Goal: Transaction & Acquisition: Purchase product/service

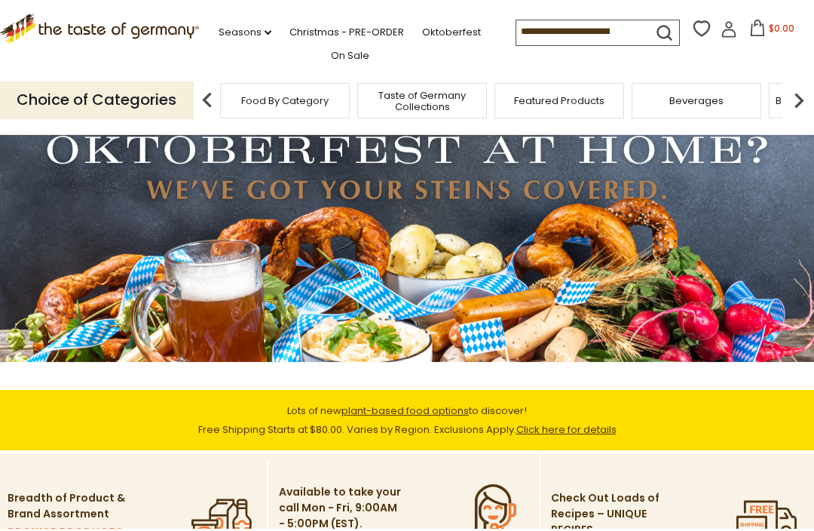
scroll to position [42, 0]
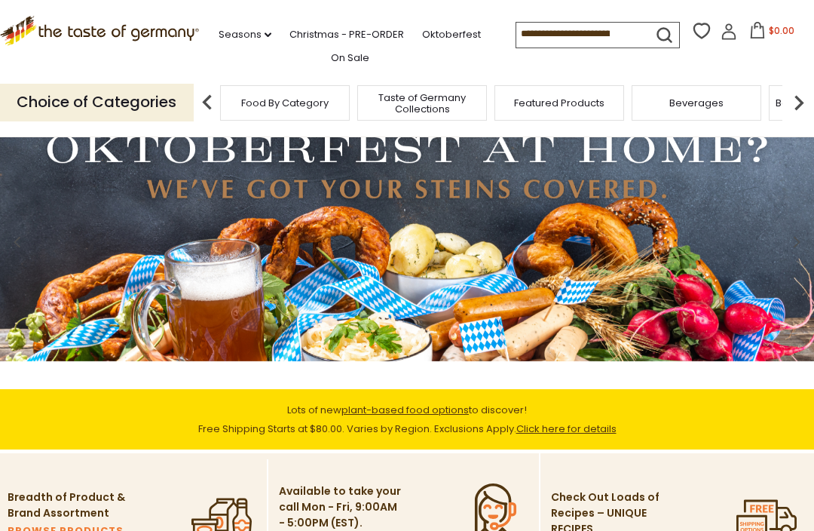
click at [199, 101] on img at bounding box center [207, 102] width 30 height 30
click at [86, 101] on p "Choice of Categories" at bounding box center [97, 102] width 194 height 37
click at [114, 95] on p "Choice of Categories" at bounding box center [97, 102] width 194 height 37
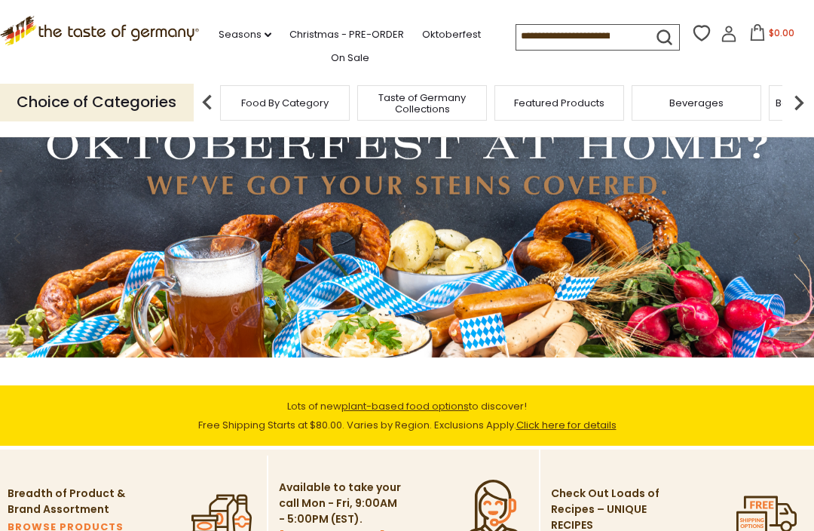
scroll to position [0, 0]
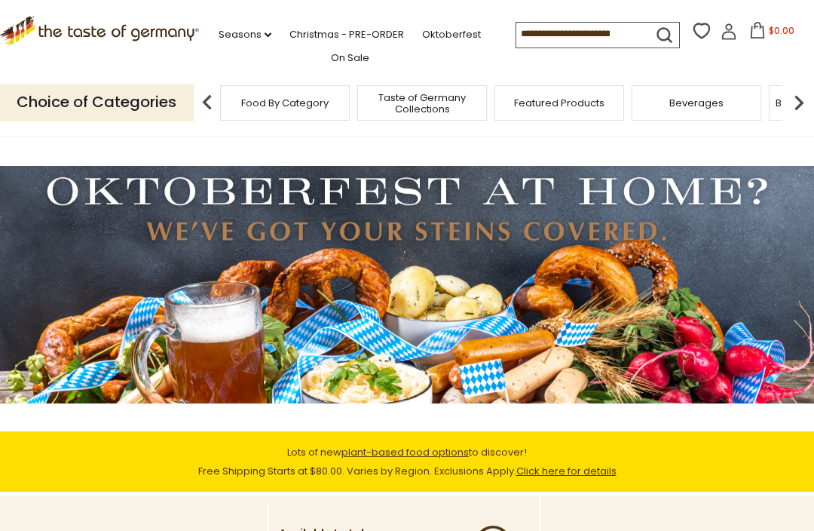
click at [75, 91] on p "Choice of Categories" at bounding box center [97, 102] width 194 height 37
click at [207, 102] on img at bounding box center [207, 102] width 30 height 30
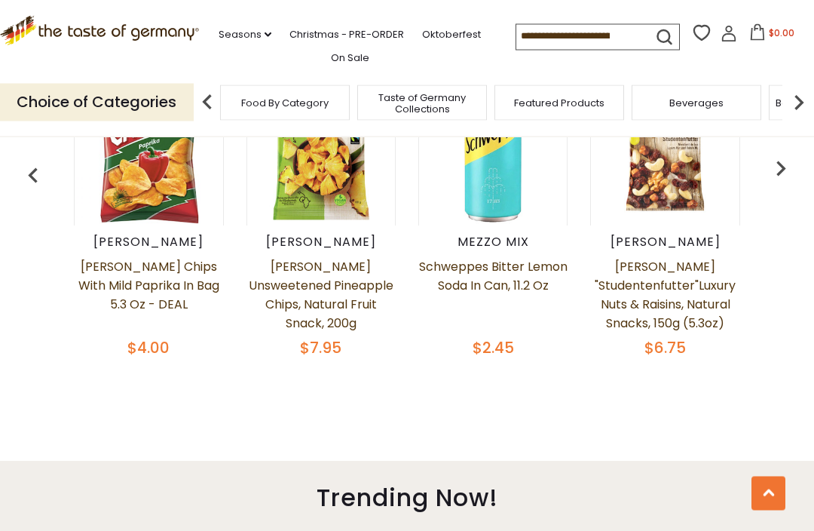
scroll to position [559, 0]
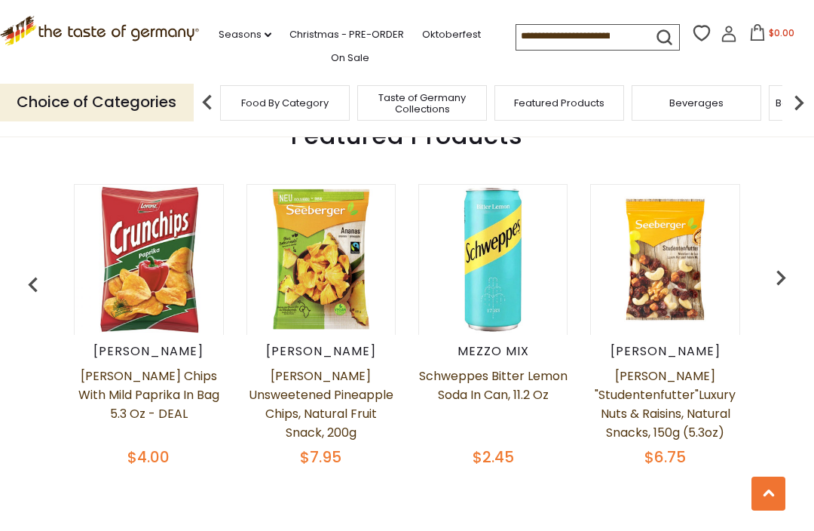
click at [784, 270] on img "button" at bounding box center [781, 277] width 30 height 30
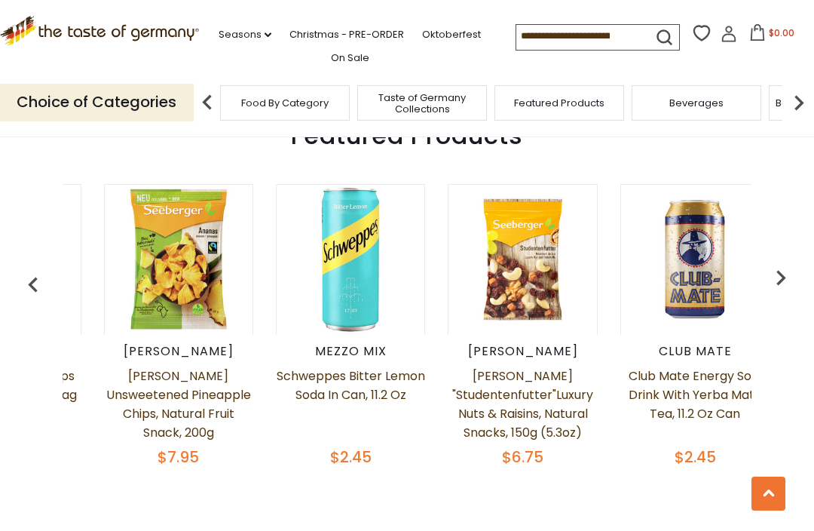
scroll to position [0, 172]
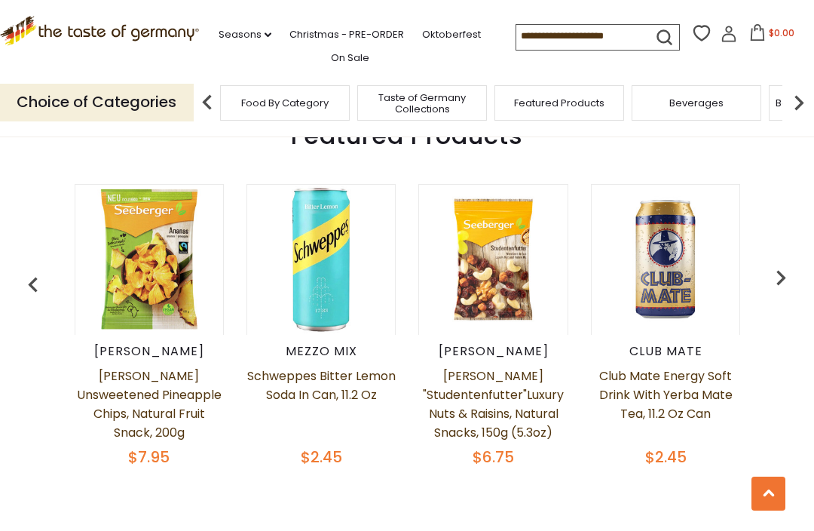
click at [791, 262] on div "Featured Products Lorenz Lorenz Crunch Chips with Mild Paprika in Bag 5.3 oz - …" at bounding box center [407, 304] width 814 height 411
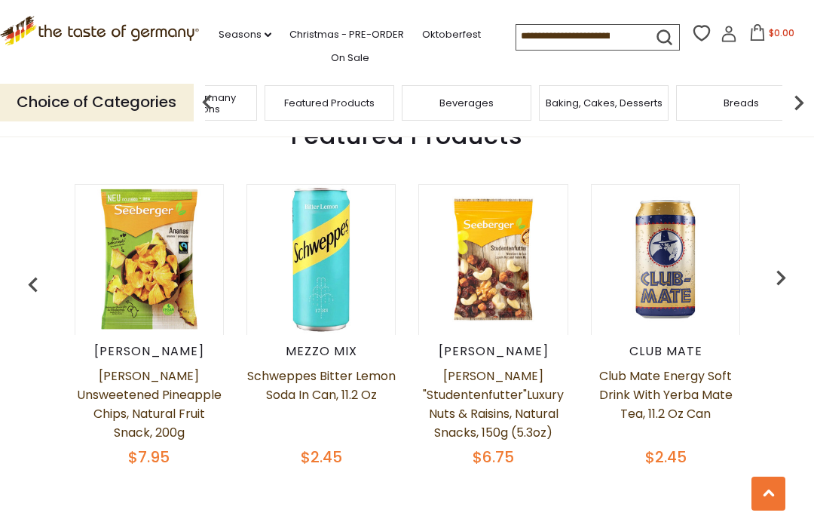
click at [253, 97] on span "Taste of Germany Collections" at bounding box center [192, 103] width 121 height 23
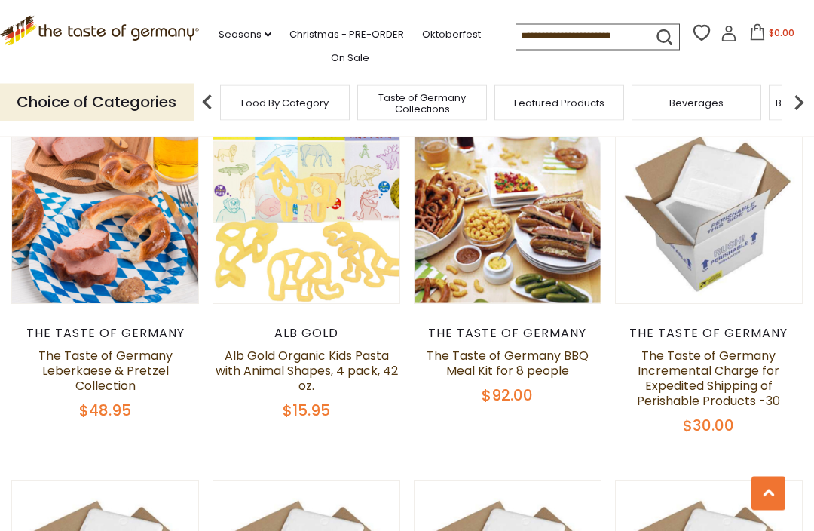
scroll to position [884, 0]
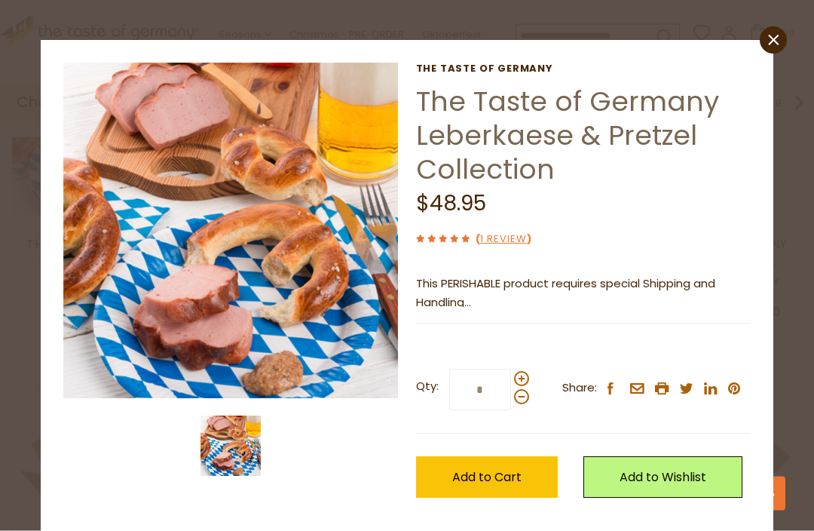
scroll to position [974, 0]
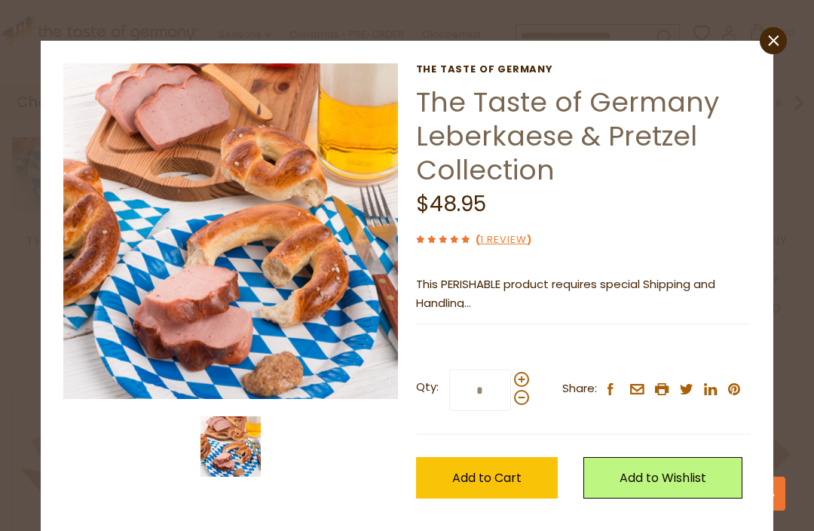
click at [771, 45] on icon "close" at bounding box center [773, 40] width 11 height 11
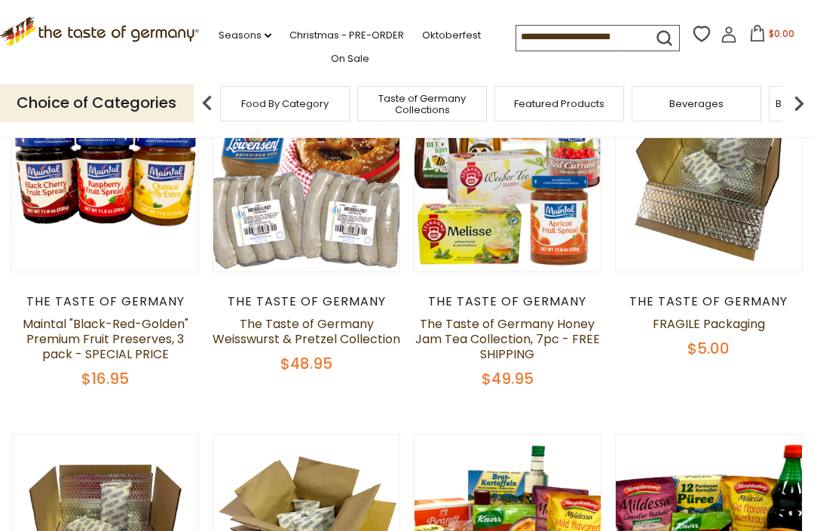
scroll to position [216, 0]
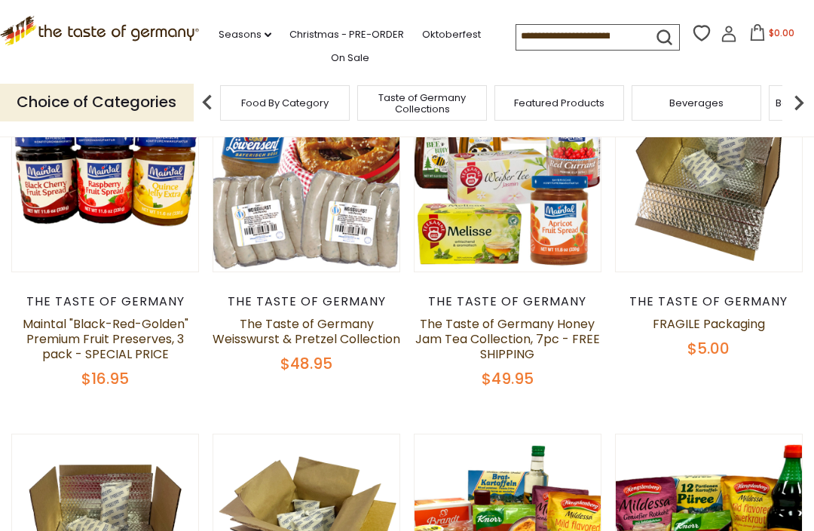
click at [802, 104] on img at bounding box center [799, 102] width 30 height 30
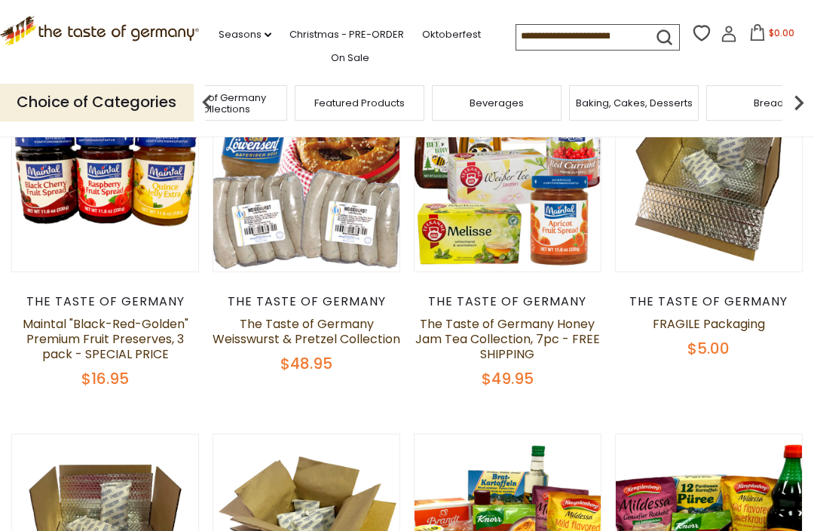
click at [803, 95] on img at bounding box center [799, 102] width 30 height 30
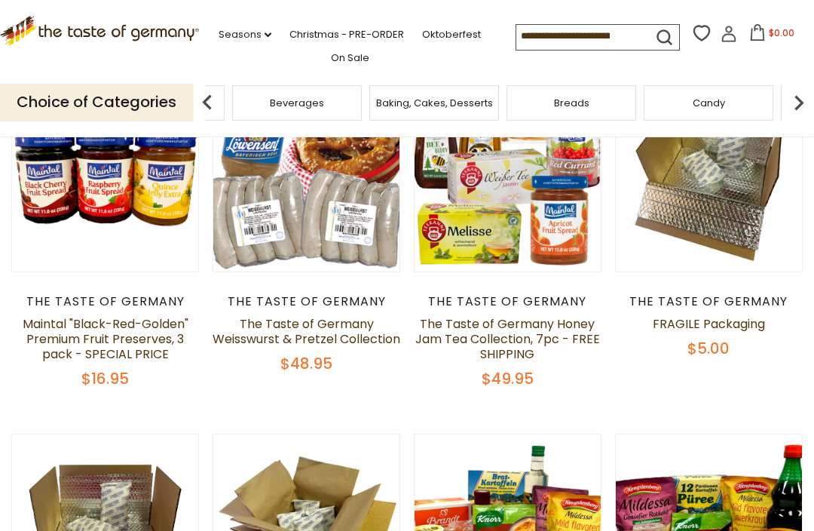
click at [798, 97] on img at bounding box center [799, 102] width 30 height 30
click at [806, 102] on img at bounding box center [799, 102] width 30 height 30
click at [804, 97] on img at bounding box center [799, 102] width 30 height 30
click at [802, 96] on img at bounding box center [799, 102] width 30 height 30
click at [803, 97] on img at bounding box center [799, 102] width 30 height 30
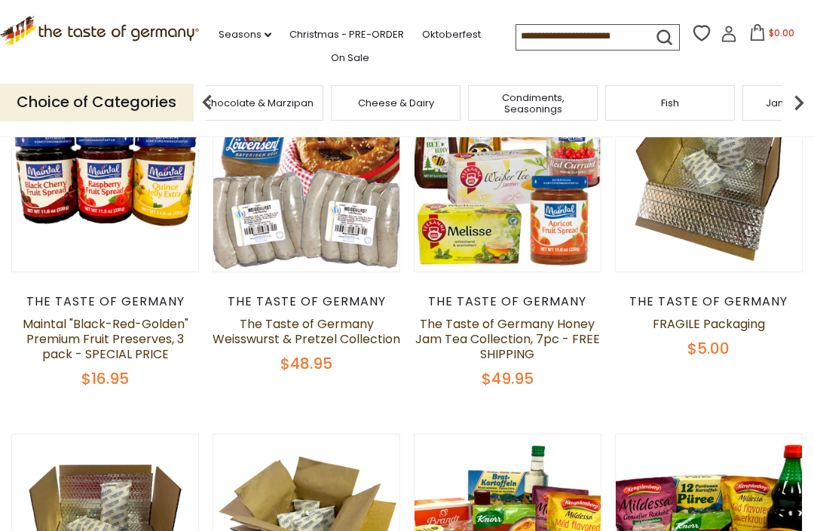
click at [801, 101] on img at bounding box center [799, 102] width 30 height 30
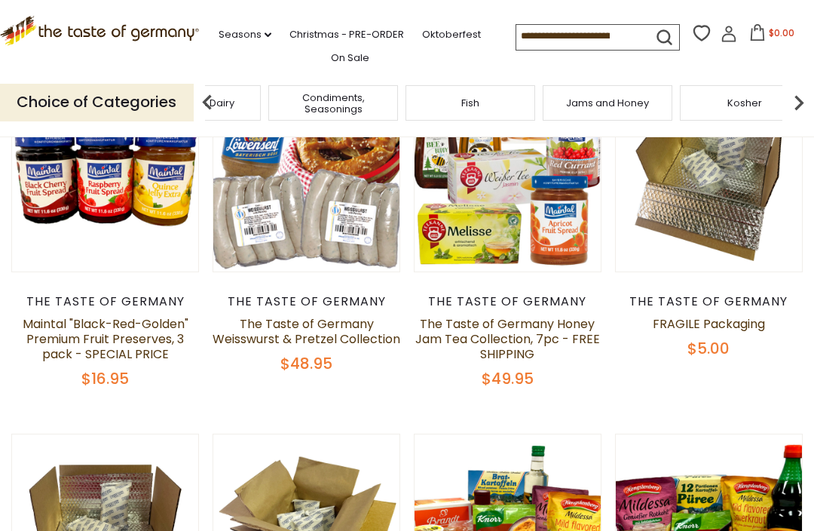
click at [804, 100] on img at bounding box center [799, 102] width 30 height 30
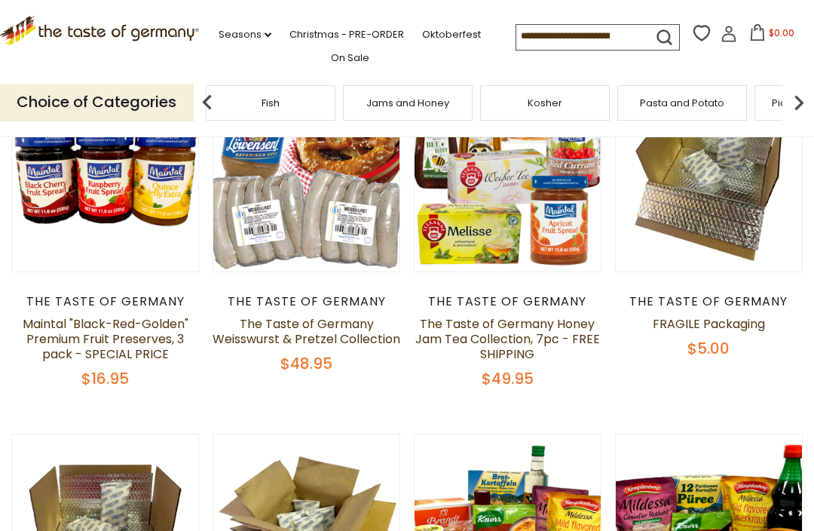
click at [807, 103] on img at bounding box center [799, 102] width 30 height 30
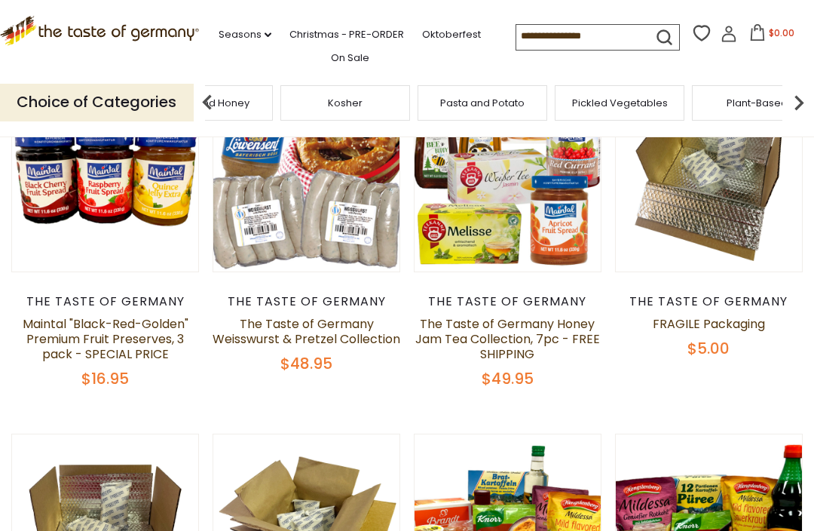
click at [808, 95] on img at bounding box center [799, 102] width 30 height 30
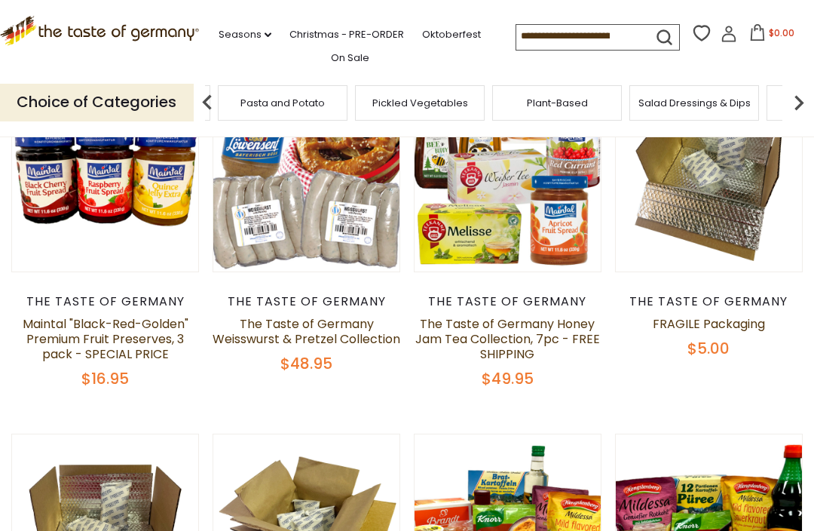
click at [803, 95] on img at bounding box center [799, 102] width 30 height 30
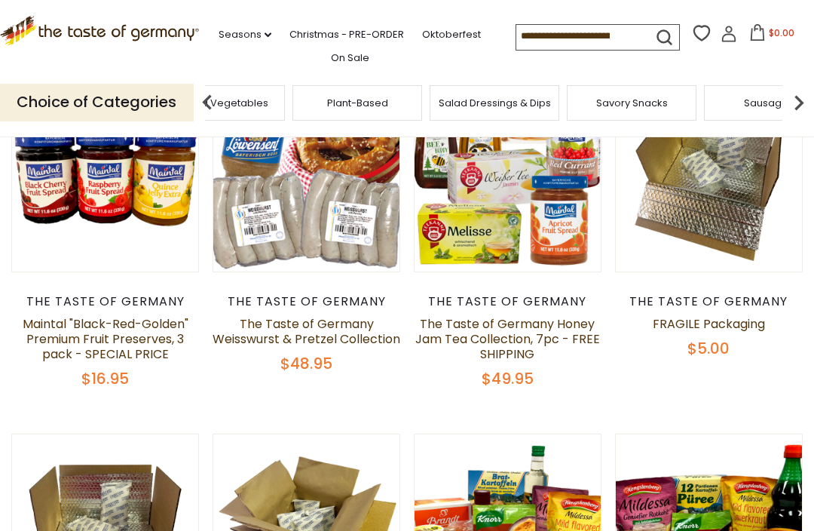
click at [808, 97] on img at bounding box center [799, 102] width 30 height 30
click at [247, 100] on div "Sausages" at bounding box center [183, 102] width 130 height 35
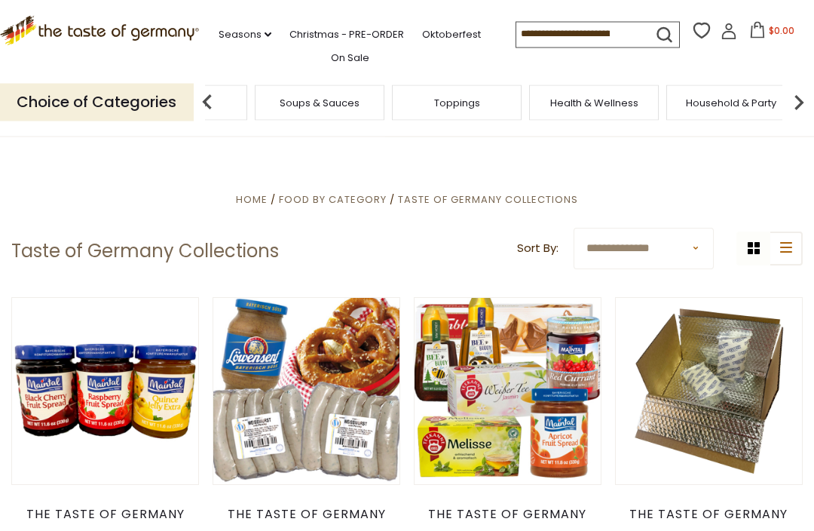
scroll to position [0, 0]
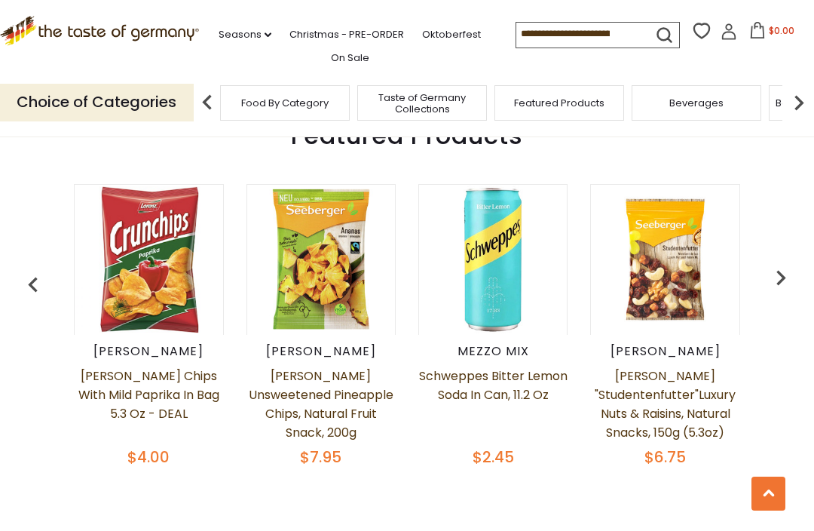
scroll to position [0, 85]
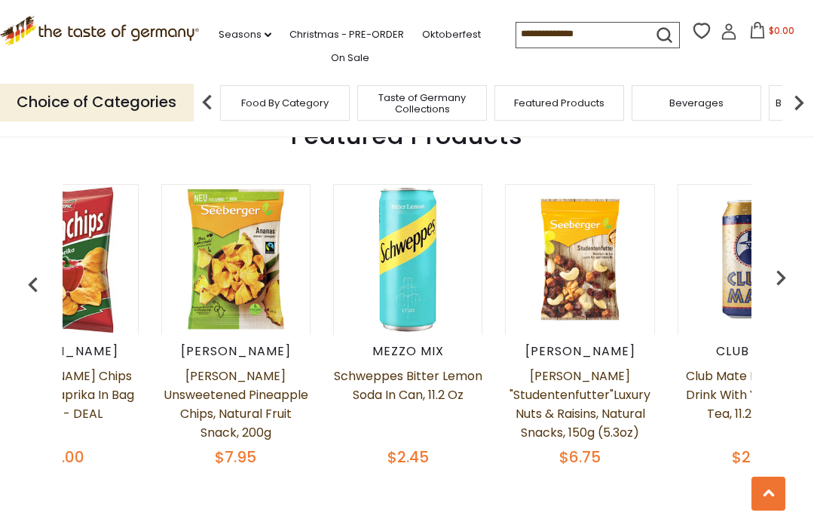
click at [94, 215] on img at bounding box center [63, 260] width 148 height 148
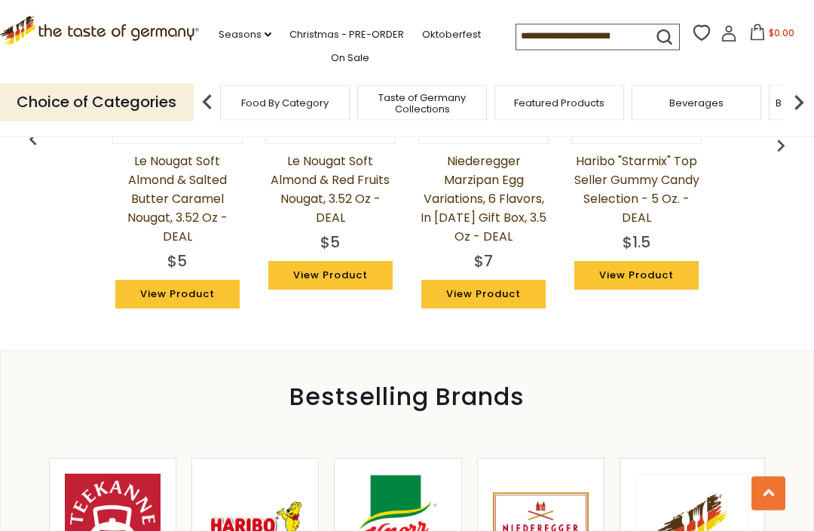
scroll to position [1202, 0]
